Goal: Task Accomplishment & Management: Use online tool/utility

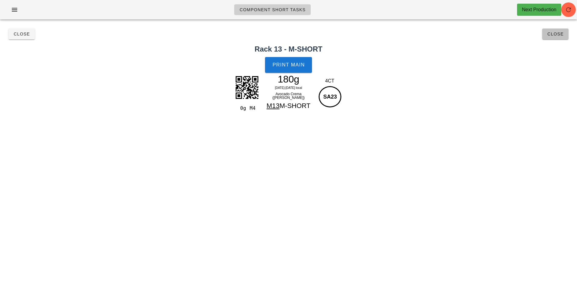
click at [551, 38] on button "Close" at bounding box center [555, 33] width 26 height 11
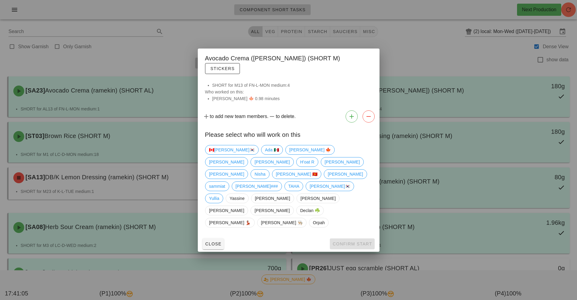
click at [165, 183] on div at bounding box center [288, 150] width 577 height 300
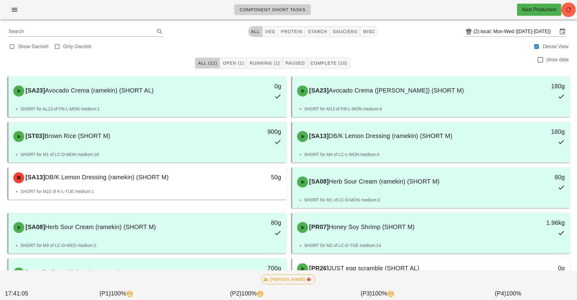
click at [194, 190] on li "SHORT for M23 of K-L-TUE medium:1" at bounding box center [151, 191] width 261 height 7
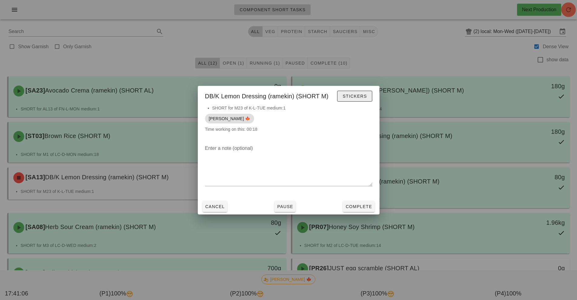
click at [366, 94] on span "Stickers" at bounding box center [354, 96] width 25 height 5
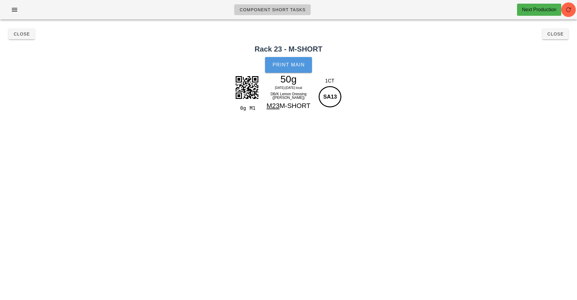
click at [294, 67] on span "Print Main" at bounding box center [288, 64] width 33 height 5
